Goal: Complete application form: Complete application form

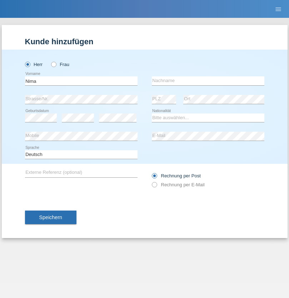
type input "Nima"
click at [208, 81] on input "text" at bounding box center [208, 80] width 112 height 9
type input "Tajalli"
select select "IR"
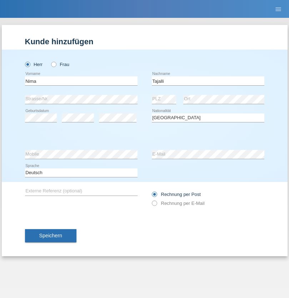
select select "C"
select select "07"
select select "12"
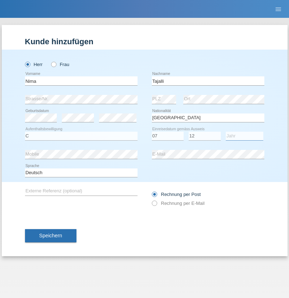
select select "1999"
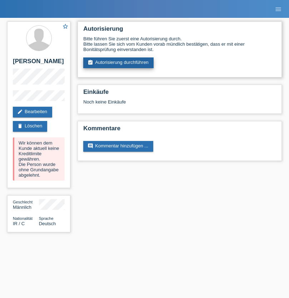
click at [119, 63] on link "assignment_turned_in Autorisierung durchführen" at bounding box center [118, 62] width 70 height 11
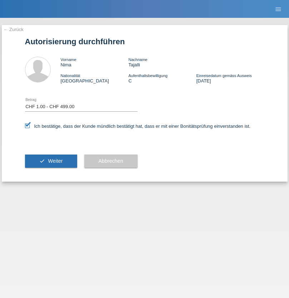
select select "1"
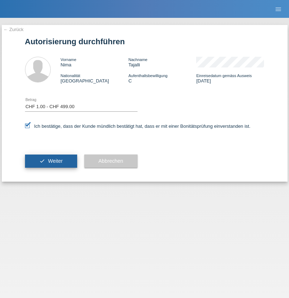
click at [51, 161] on span "Weiter" at bounding box center [55, 161] width 15 height 6
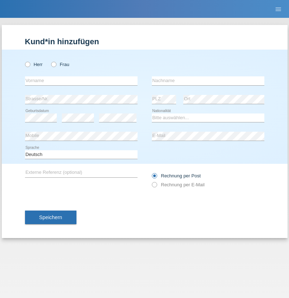
radio input "true"
click at [81, 81] on input "text" at bounding box center [81, 80] width 112 height 9
type input "Marco"
click at [208, 81] on input "text" at bounding box center [208, 80] width 112 height 9
type input "Weinlein"
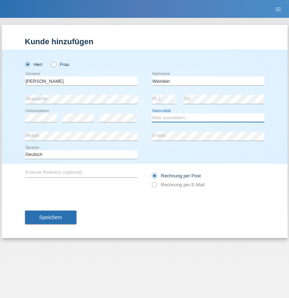
select select "CH"
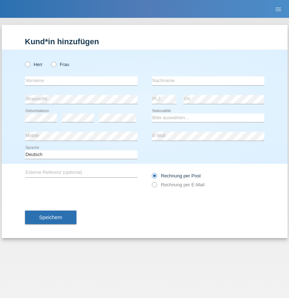
radio input "true"
click at [81, 81] on input "text" at bounding box center [81, 80] width 112 height 9
type input "firat"
click at [208, 81] on input "text" at bounding box center [208, 80] width 112 height 9
type input "kara"
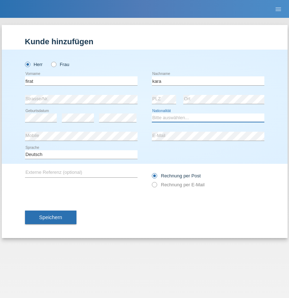
select select "CH"
